Goal: Task Accomplishment & Management: Manage account settings

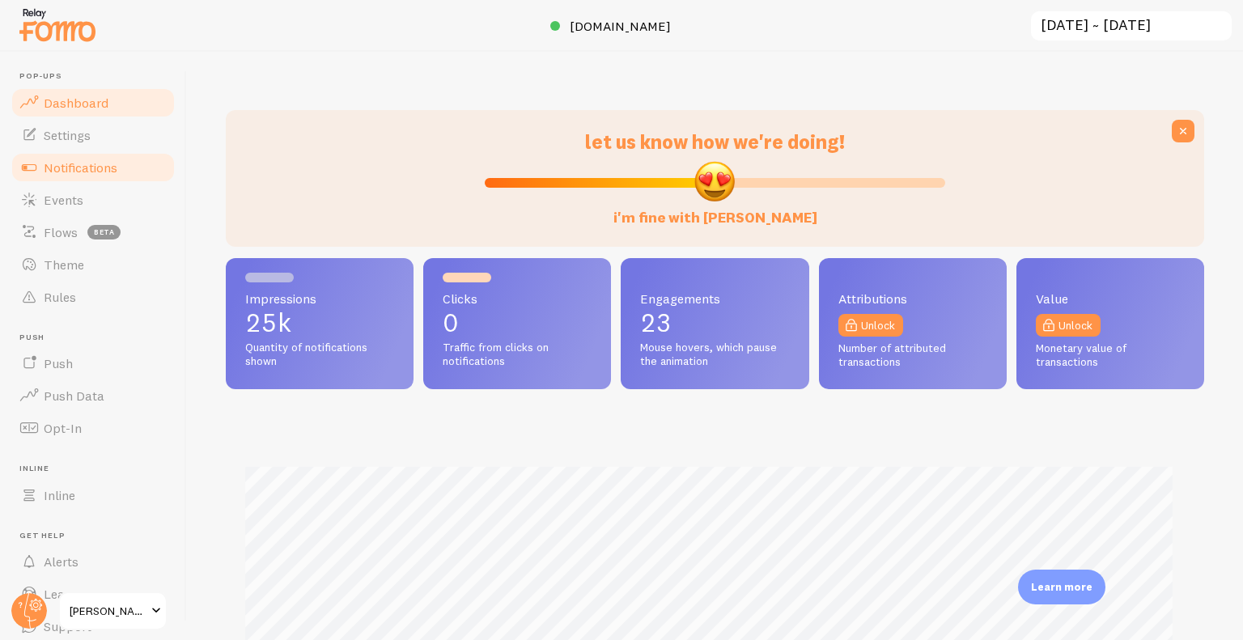
scroll to position [808597, 808057]
click at [116, 167] on span "Notifications" at bounding box center [81, 167] width 74 height 16
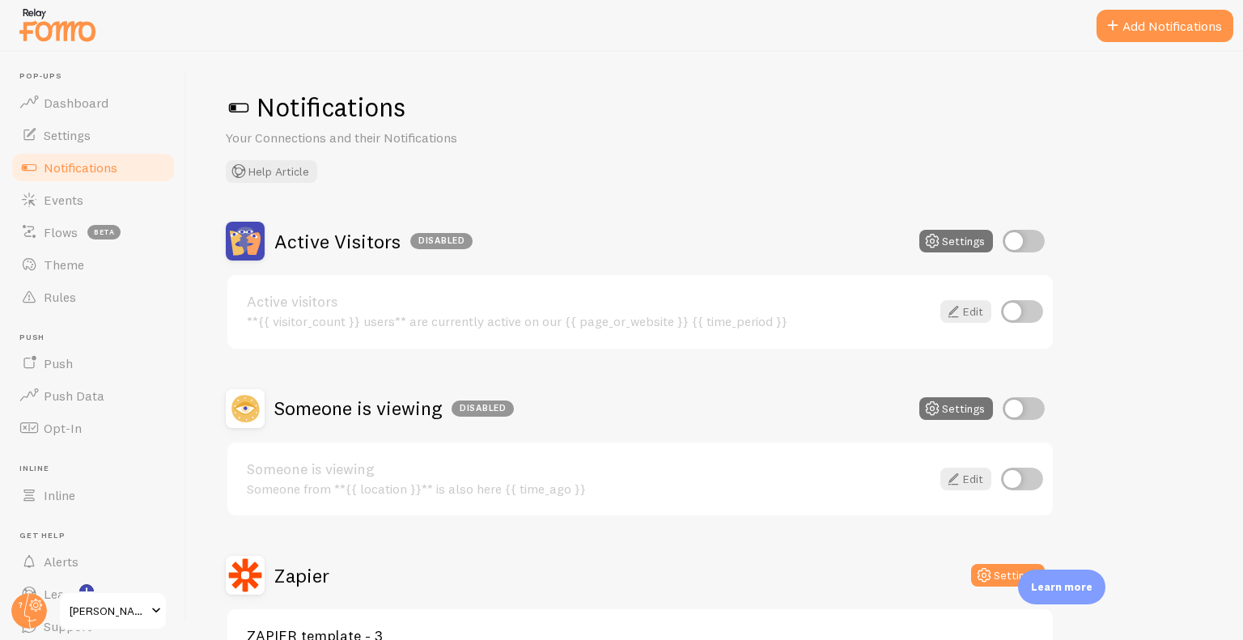
scroll to position [146, 0]
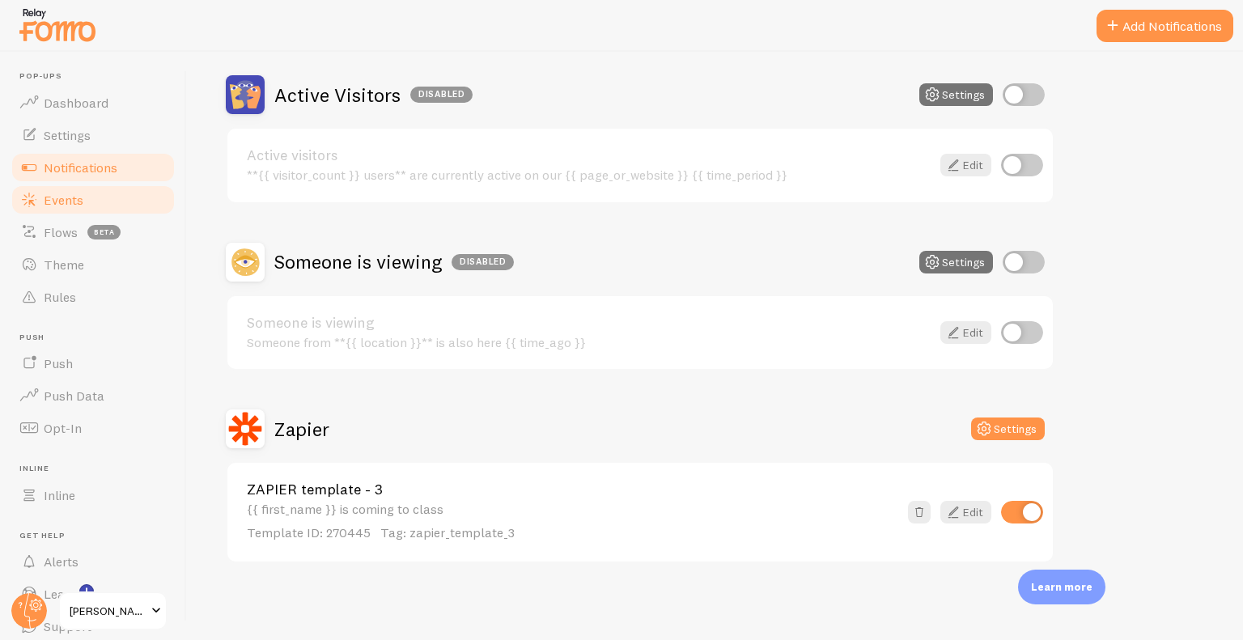
click at [102, 196] on link "Events" at bounding box center [93, 200] width 167 height 32
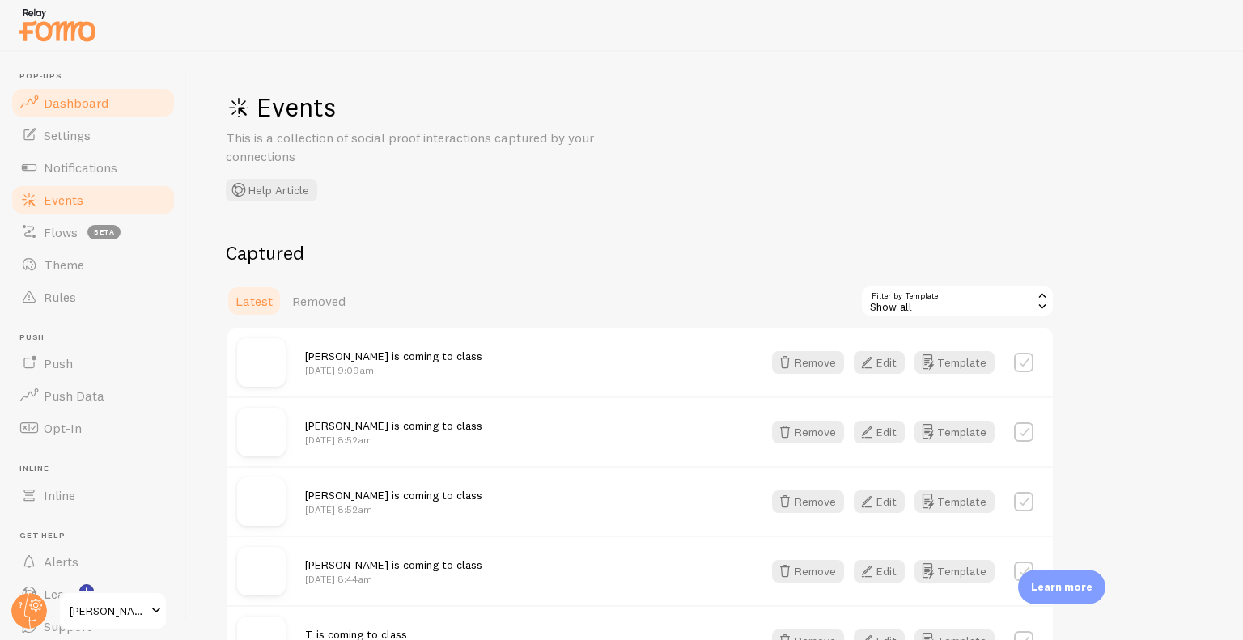
click at [75, 95] on span "Dashboard" at bounding box center [76, 103] width 65 height 16
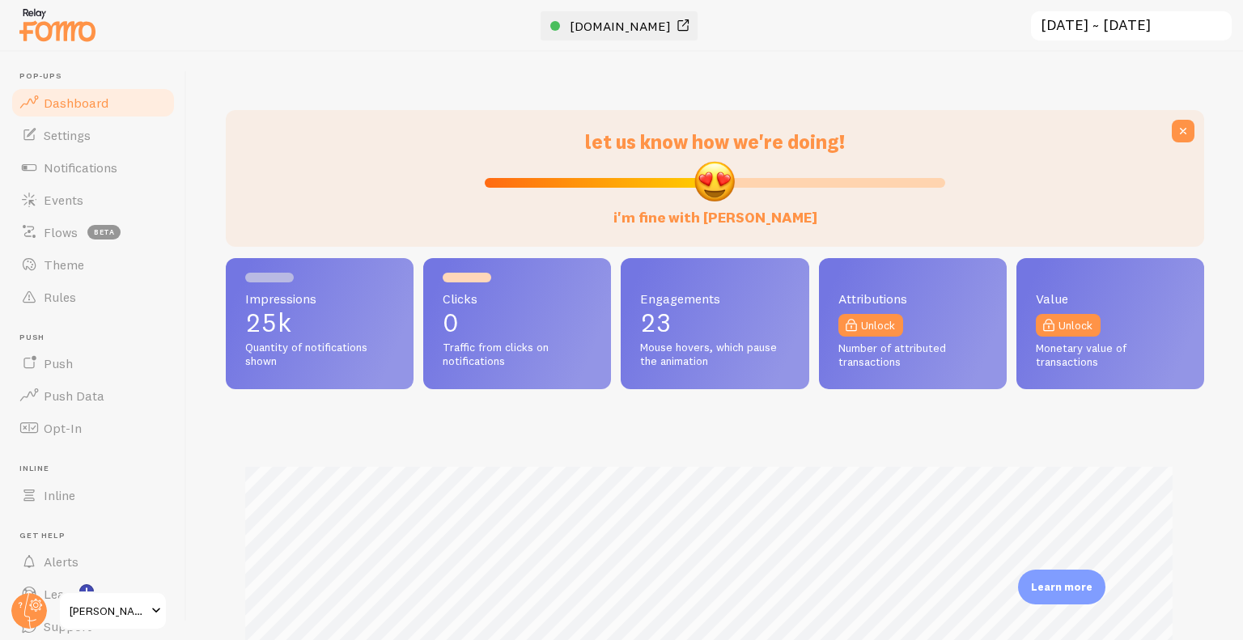
scroll to position [425, 966]
click at [574, 18] on span "[DOMAIN_NAME]" at bounding box center [620, 26] width 101 height 16
click at [76, 28] on img at bounding box center [57, 24] width 81 height 41
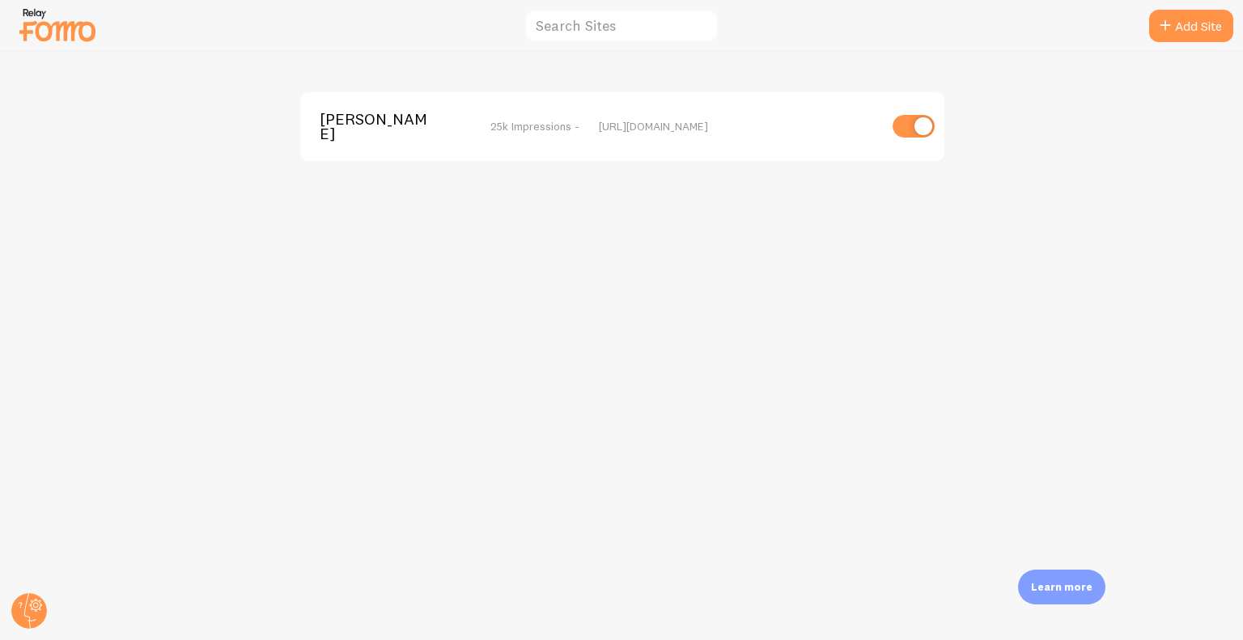
click at [334, 119] on span "[PERSON_NAME]" at bounding box center [385, 127] width 130 height 30
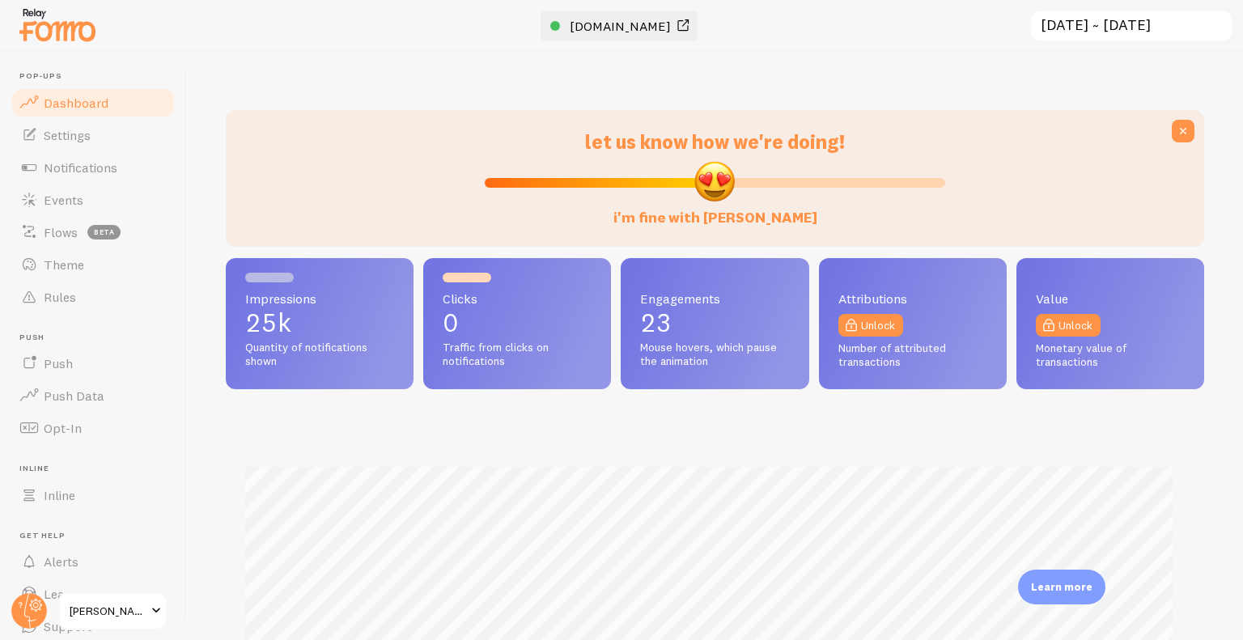
scroll to position [425, 966]
click at [616, 22] on span "[DOMAIN_NAME]" at bounding box center [620, 26] width 101 height 16
click at [92, 142] on link "Settings" at bounding box center [93, 135] width 167 height 32
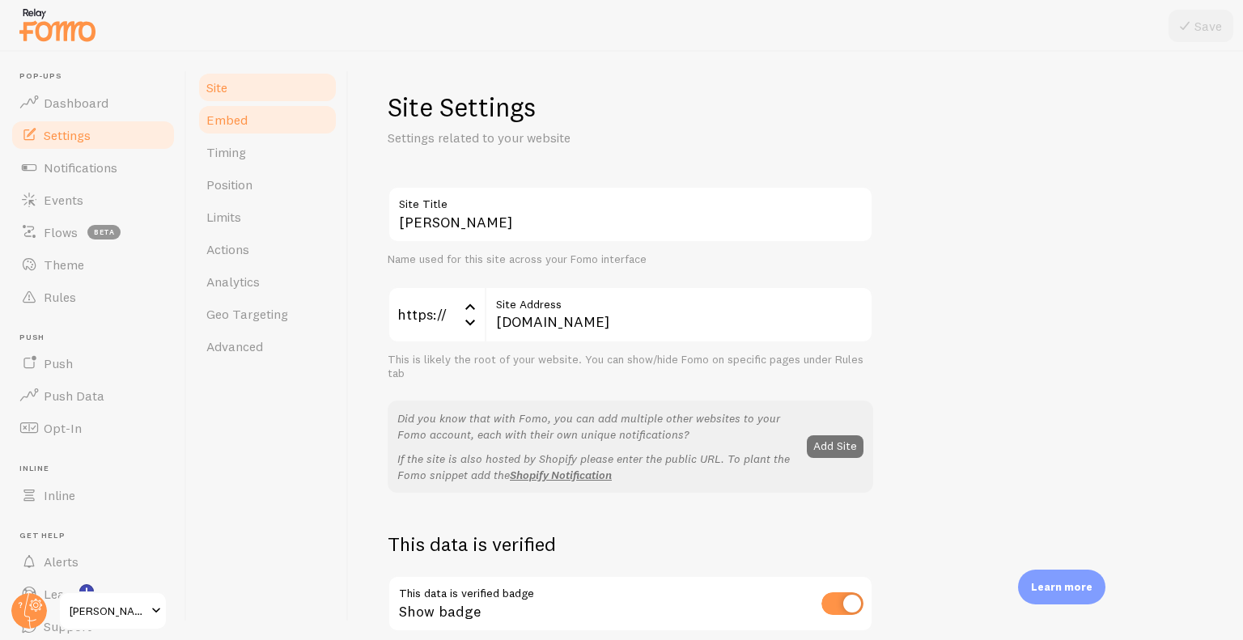
click at [269, 129] on link "Embed" at bounding box center [268, 120] width 142 height 32
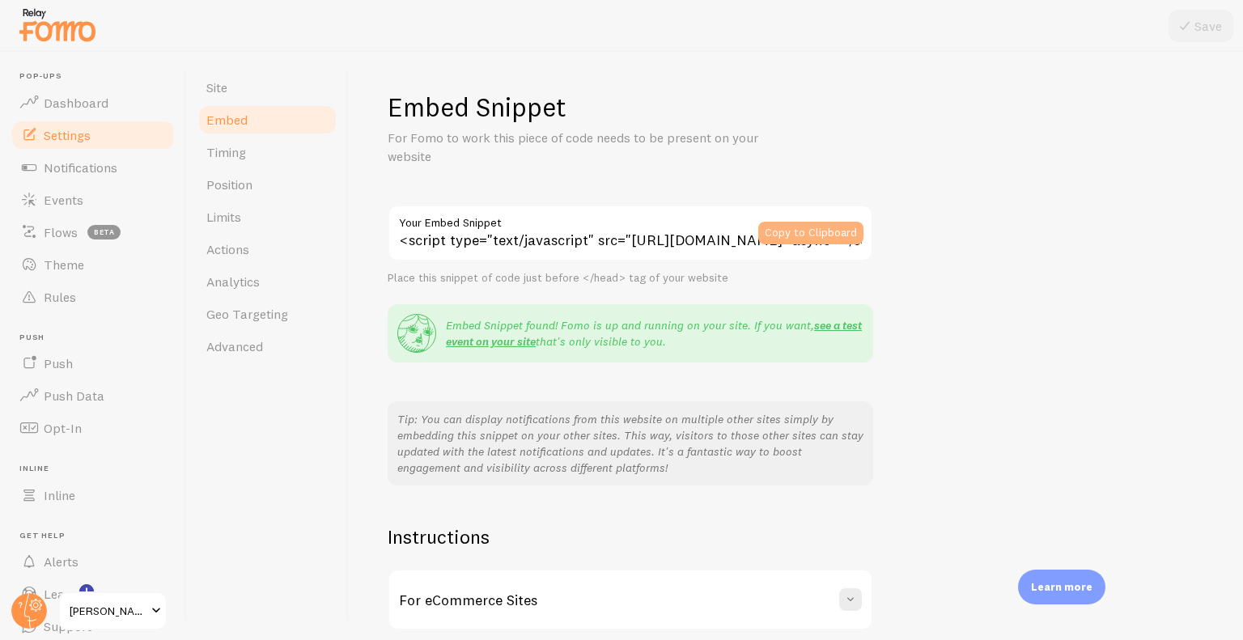
click at [783, 223] on button "Copy to Clipboard" at bounding box center [810, 233] width 105 height 23
